Goal: Contribute content

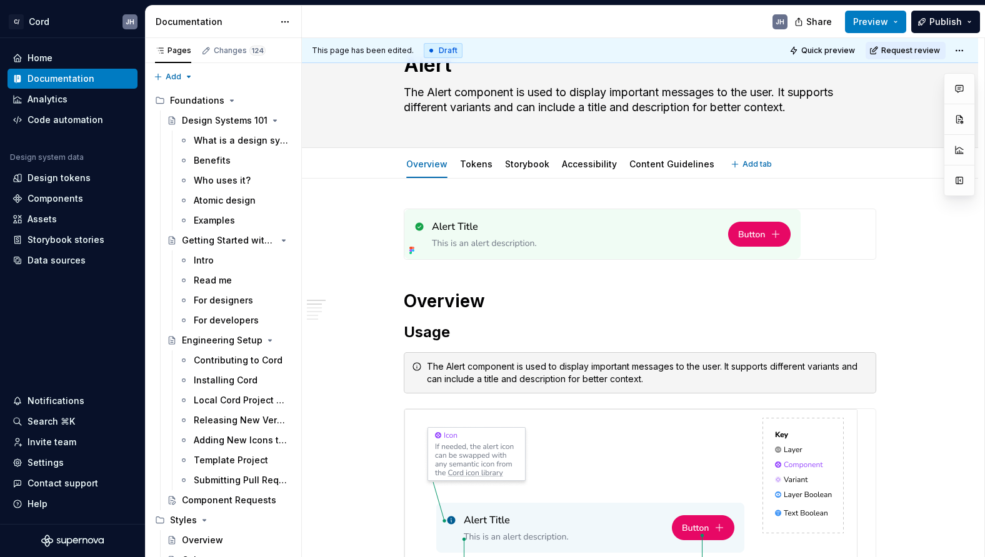
scroll to position [49, 0]
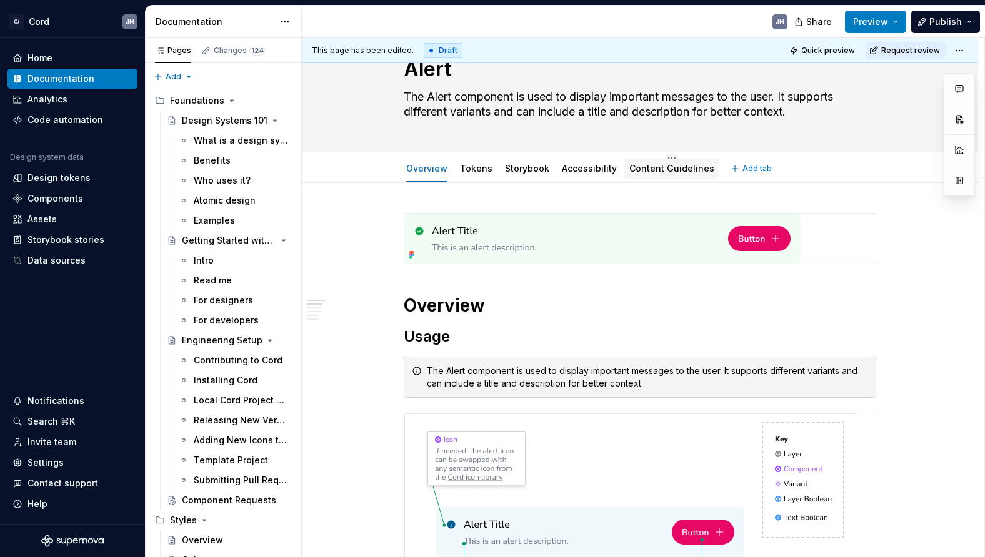
click at [661, 171] on link "Content Guidelines" at bounding box center [671, 168] width 85 height 11
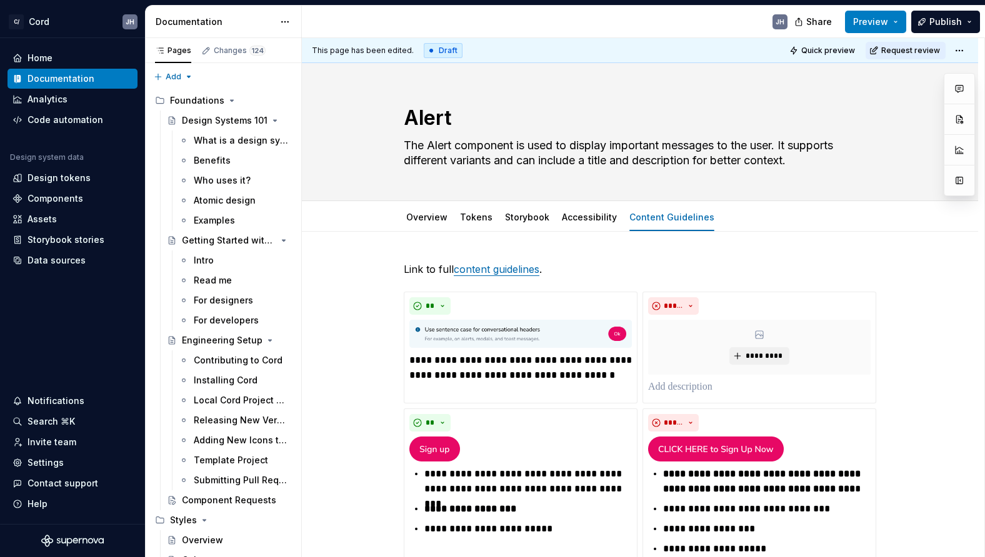
click at [945, 4] on div "C/ Cord JH Home Documentation Analytics Code automation Design system data Desi…" at bounding box center [492, 278] width 985 height 557
click at [944, 16] on span "Publish" at bounding box center [945, 22] width 32 height 12
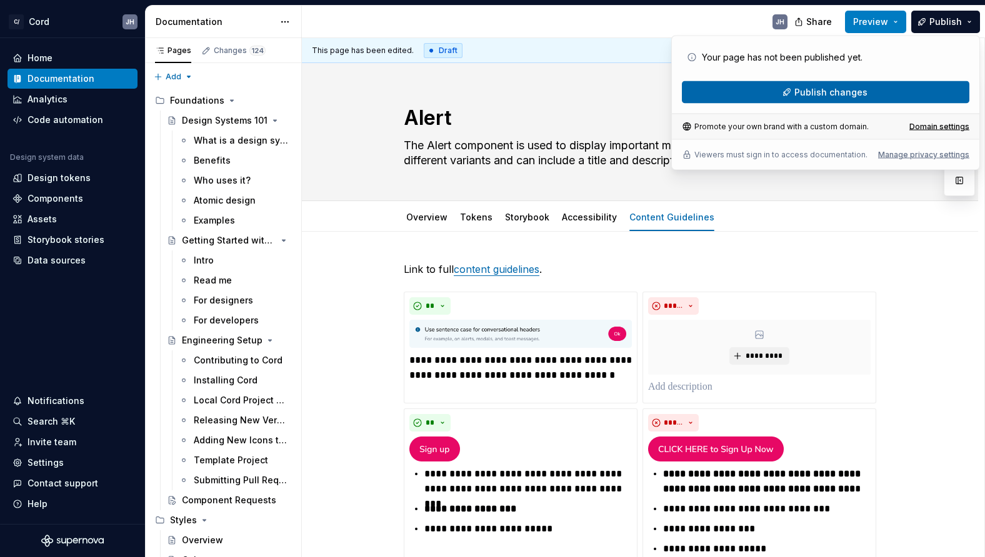
click at [869, 93] on button "Publish changes" at bounding box center [825, 92] width 287 height 22
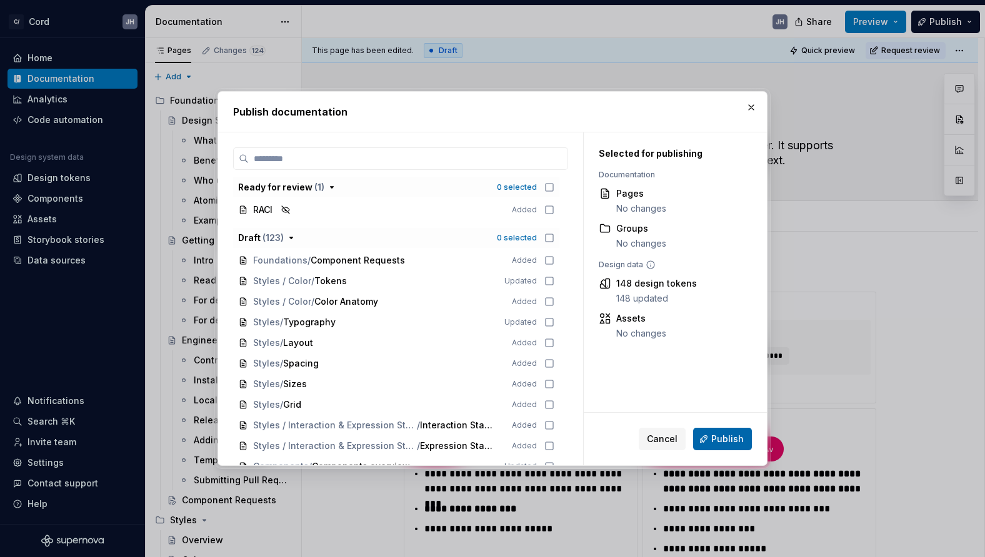
click at [716, 429] on button "Publish" at bounding box center [722, 439] width 59 height 22
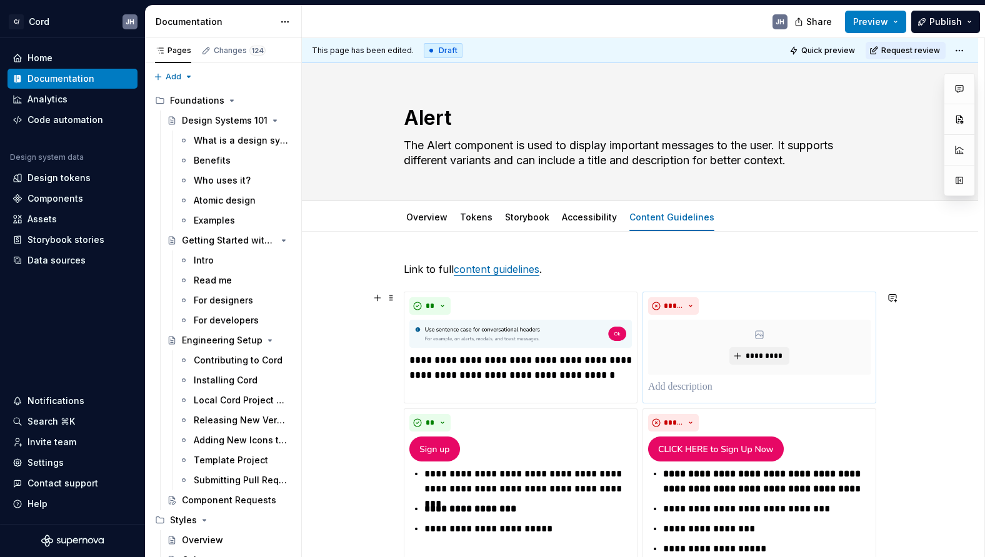
type textarea "*"
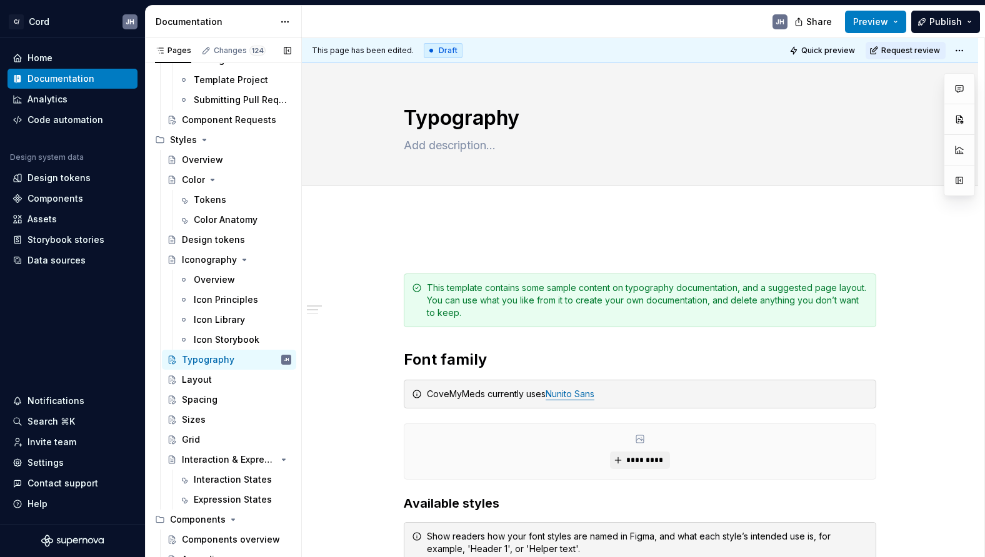
scroll to position [390, 0]
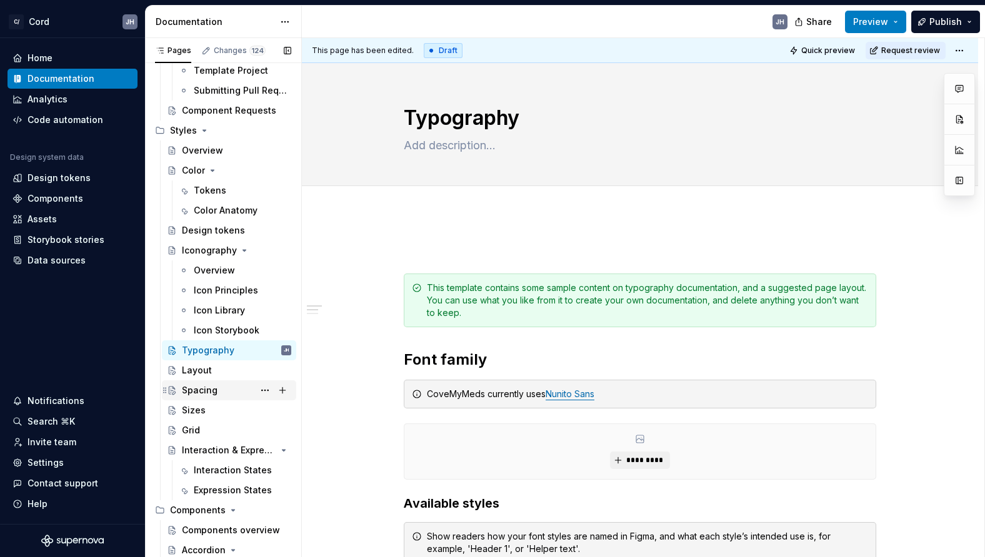
click at [201, 390] on div "Spacing" at bounding box center [200, 390] width 36 height 12
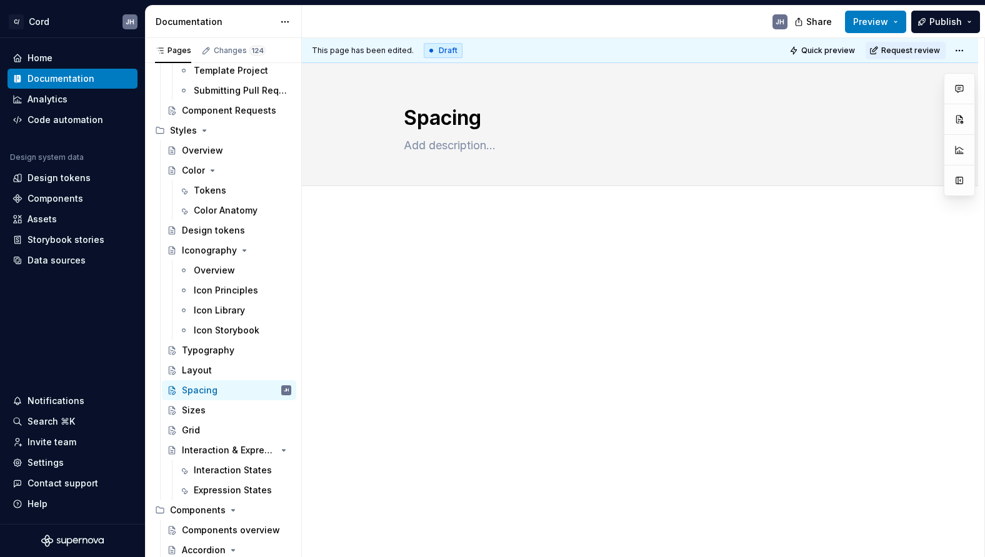
click at [464, 261] on div at bounding box center [640, 267] width 472 height 47
click at [439, 146] on textarea at bounding box center [637, 146] width 472 height 20
paste textarea "Consistent and intentional rules for spacing — whether between UI components or…"
type textarea "*"
type textarea "Consistent and intentional rules for spacing — whether between UI components or…"
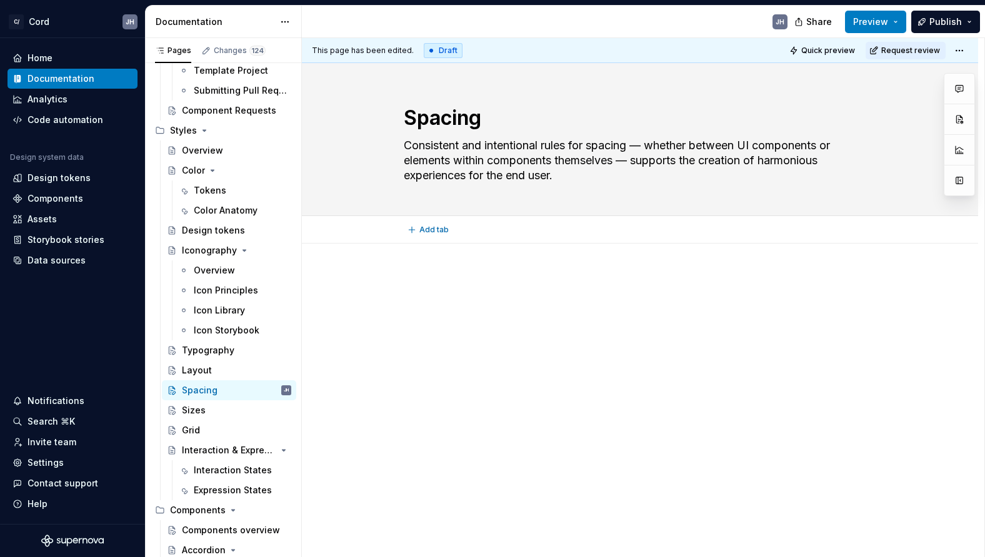
type textarea "*"
type textarea "Consistent and intentional rules for spacing — whether between UI components or…"
click at [481, 378] on div at bounding box center [640, 374] width 676 height 260
type textarea "*"
